Goal: Information Seeking & Learning: Learn about a topic

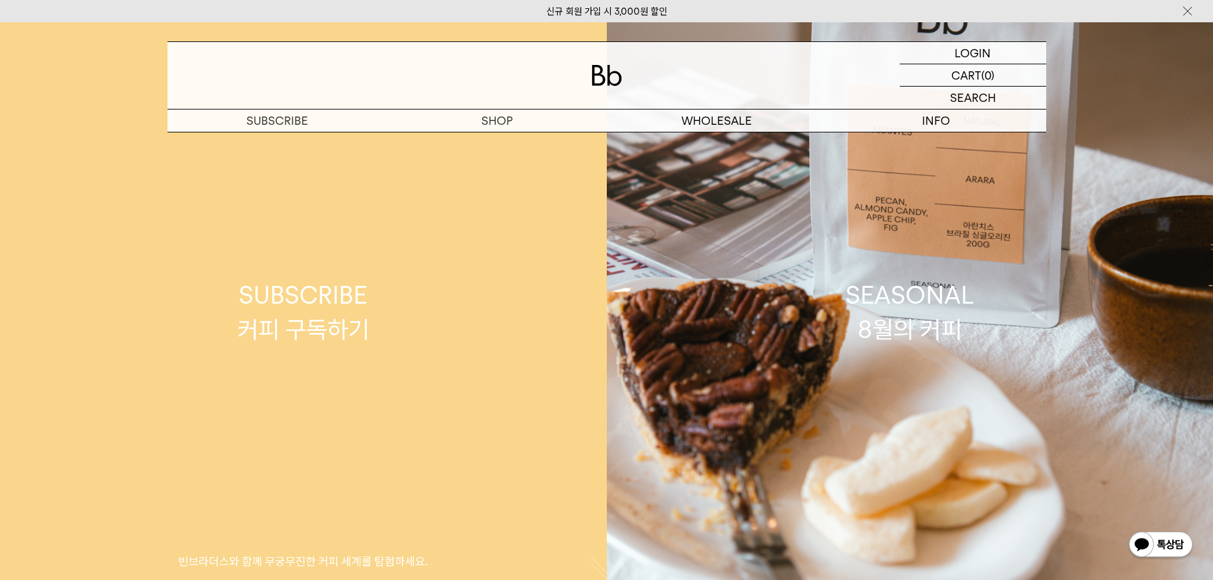
click at [492, 137] on link "SUBSCRIBE 커피 구독하기 빈브라더스와 함께 무궁무진한 커피 세계를 탐험하세요." at bounding box center [303, 312] width 607 height 580
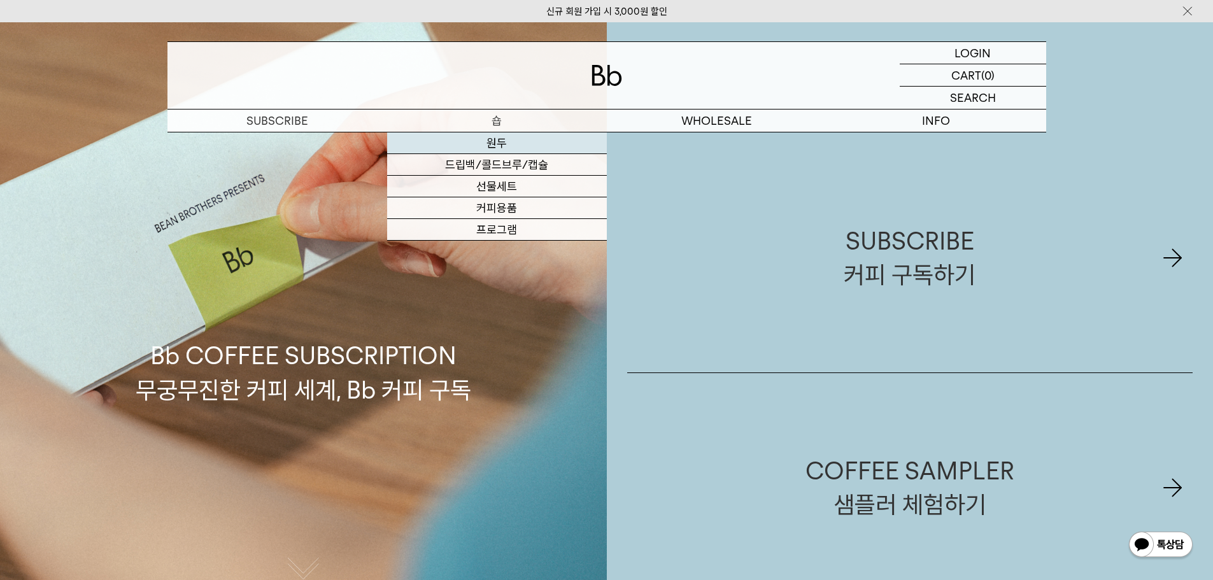
click at [493, 146] on link "원두" at bounding box center [497, 143] width 220 height 22
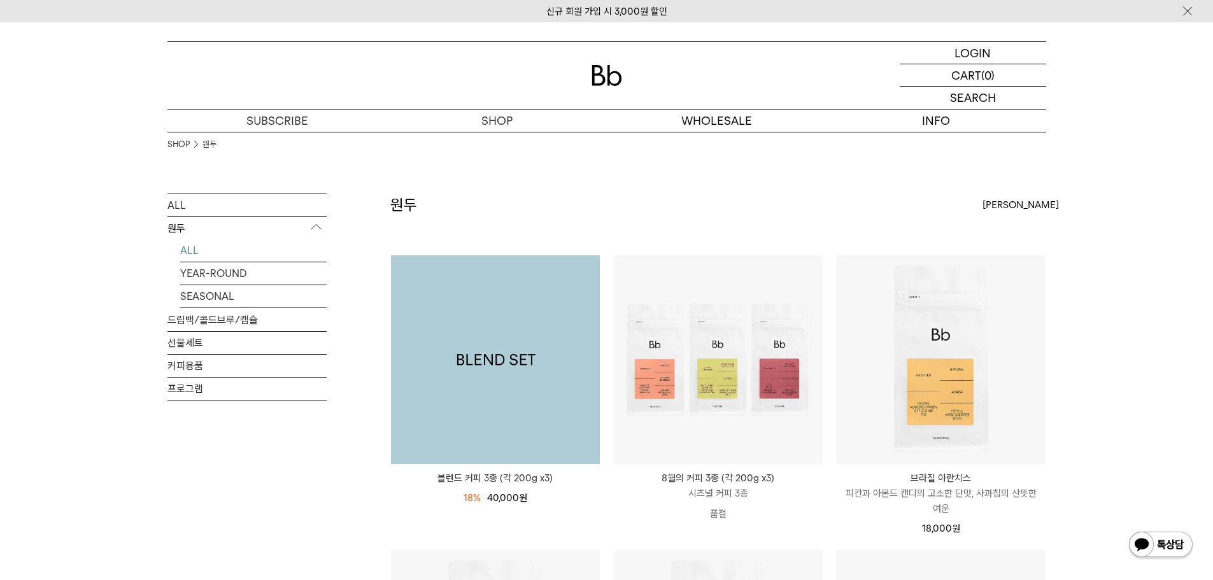
click at [0, 0] on img at bounding box center [0, 0] width 0 height 0
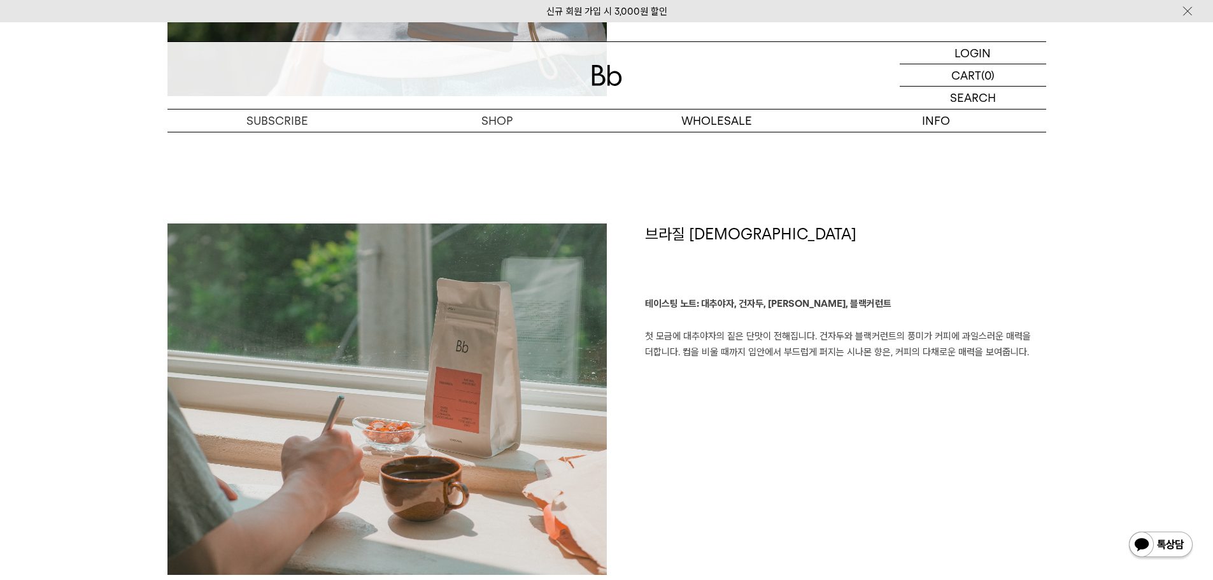
scroll to position [1783, 0]
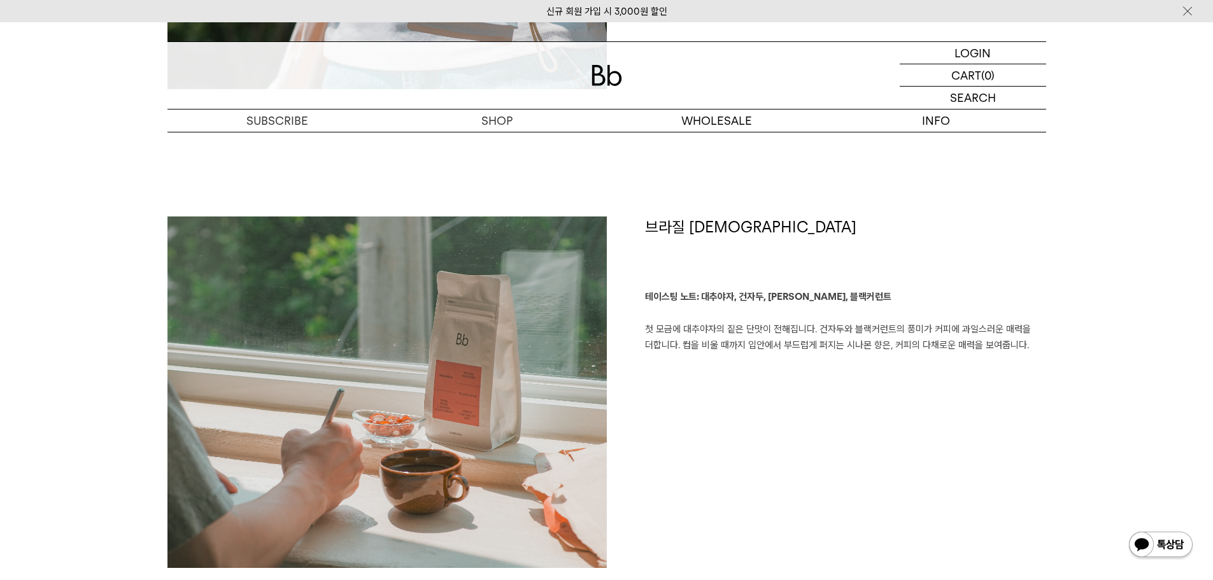
drag, startPoint x: 689, startPoint y: 325, endPoint x: 774, endPoint y: 352, distance: 88.8
click at [745, 350] on p "테이스팅 노트: 대추야자, 건자두, [PERSON_NAME], 블랙커런트 첫 모금에 대추야자의 짙은 단맛이 전해집니다. 건자두와 블랙커런트의 …" at bounding box center [845, 321] width 401 height 65
click at [774, 352] on p "테이스팅 노트: 대추야자, 건자두, 시나몬, 블랙커런트 첫 모금에 대추야자의 짙은 단맛이 전해집니다. 건자두와 블랙커런트의 풍미가 커피에 과일…" at bounding box center [845, 321] width 401 height 65
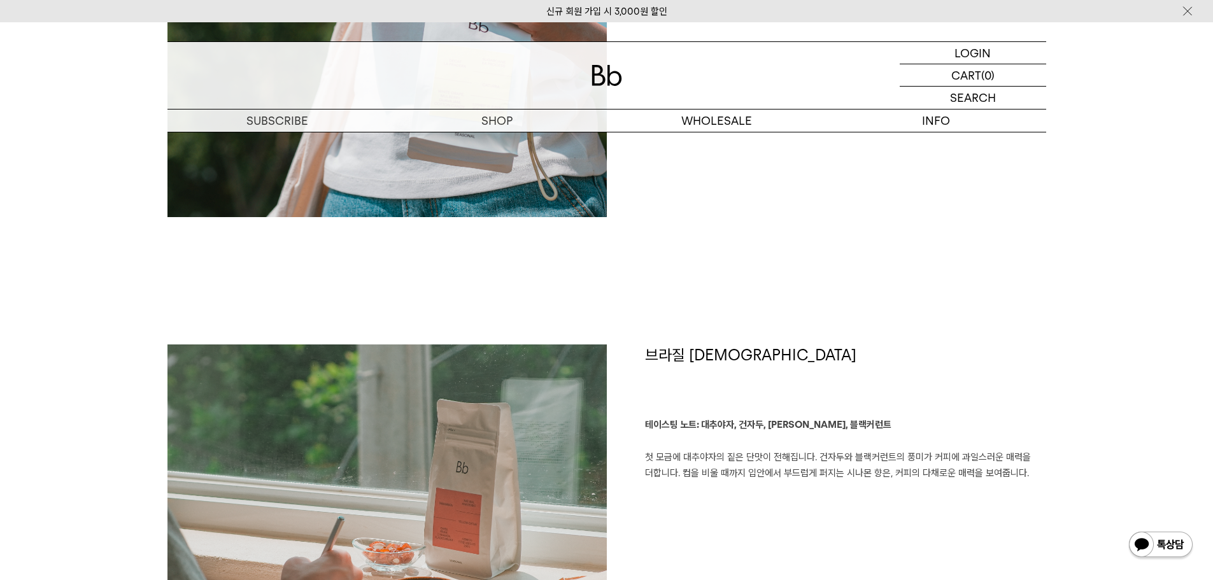
scroll to position [1656, 0]
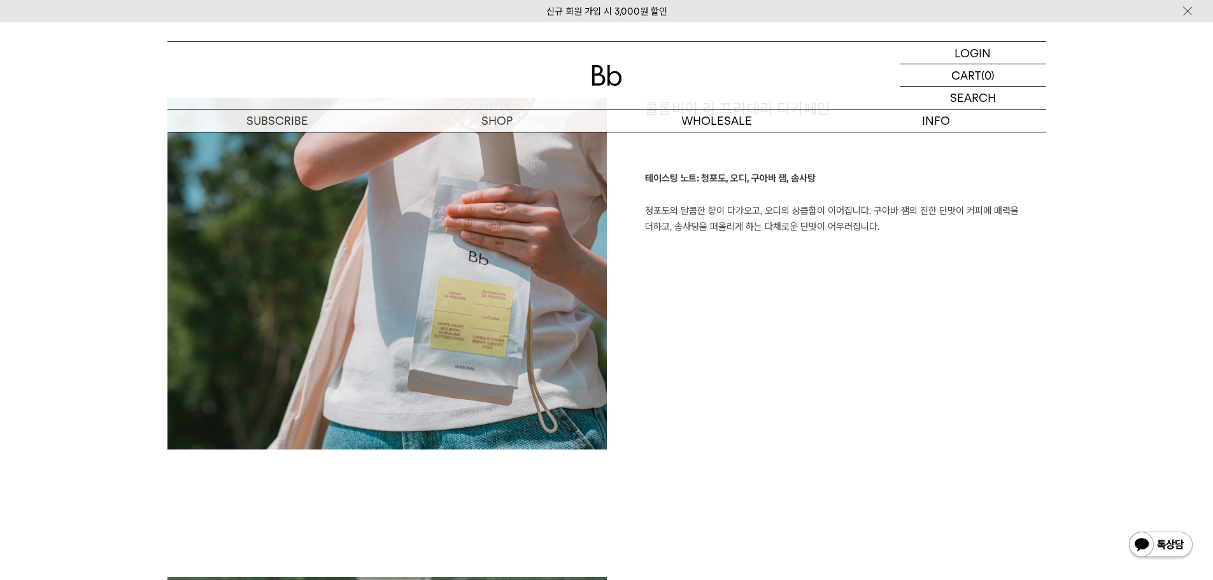
scroll to position [1337, 0]
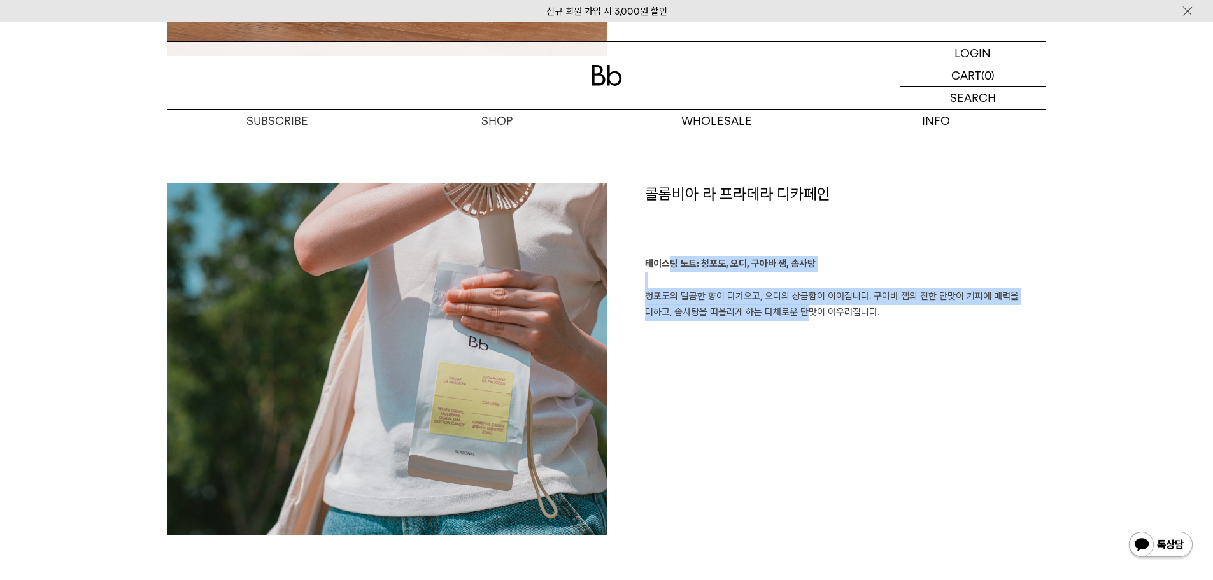
drag, startPoint x: 667, startPoint y: 264, endPoint x: 830, endPoint y: 343, distance: 181.4
click at [830, 343] on div "콜롬비아 라 프라데라 디카페인 테이스팅 노트: 청포도, 오디, 구아바 잼, 솜사탕 청포도의 달콤한 향이 다가오고, 오디의 상큼함이 이어집니다.…" at bounding box center [826, 359] width 439 height 352
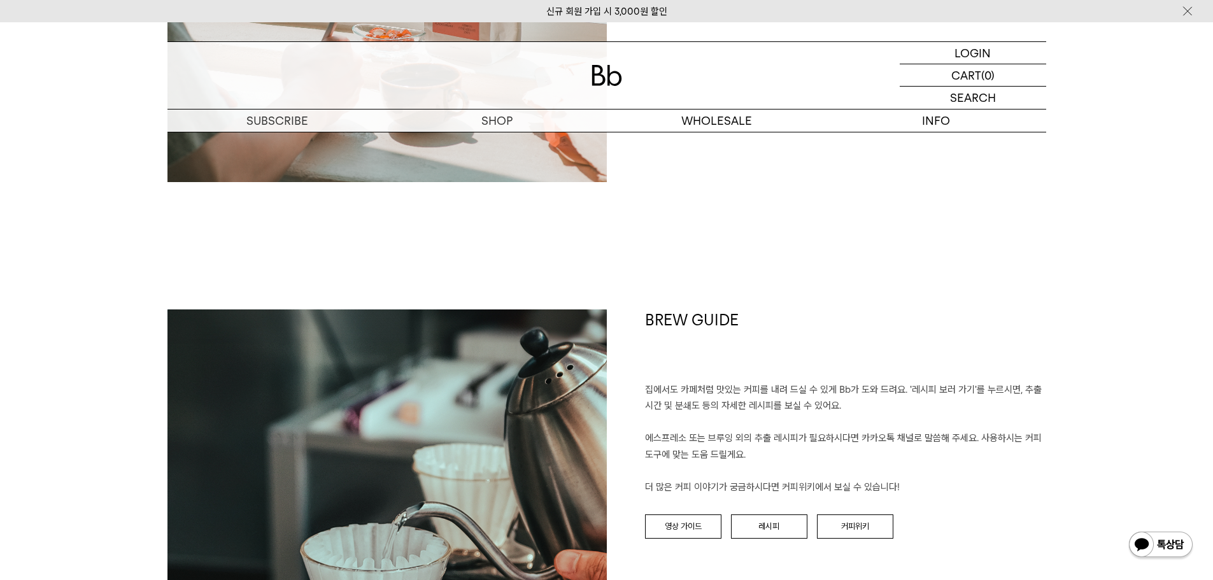
scroll to position [2293, 0]
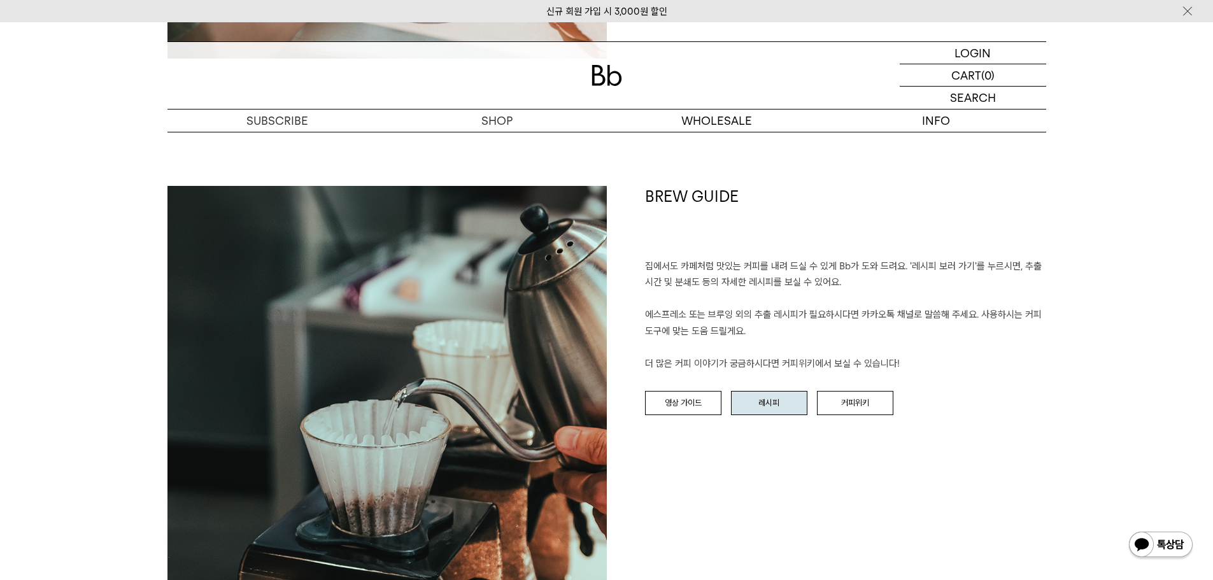
drag, startPoint x: 781, startPoint y: 426, endPoint x: 779, endPoint y: 413, distance: 12.9
click at [781, 426] on div "BREW GUIDE 집에서도 카페처럼 맛있는 커피를 내려 드실 ﻿수 있게 Bb가 도와 드려요. '레시피 보러 가기'를 누르시면, 추출 시간 및…" at bounding box center [826, 405] width 439 height 439
click at [778, 409] on link "레시피" at bounding box center [769, 403] width 76 height 24
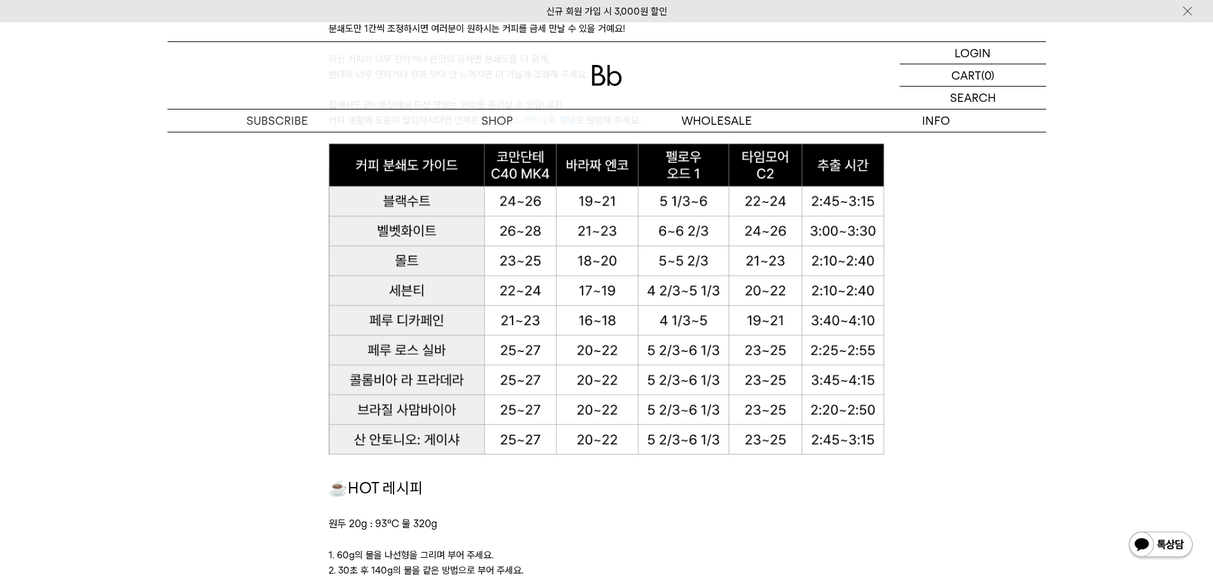
scroll to position [828, 0]
